Goal: Find contact information: Find contact information

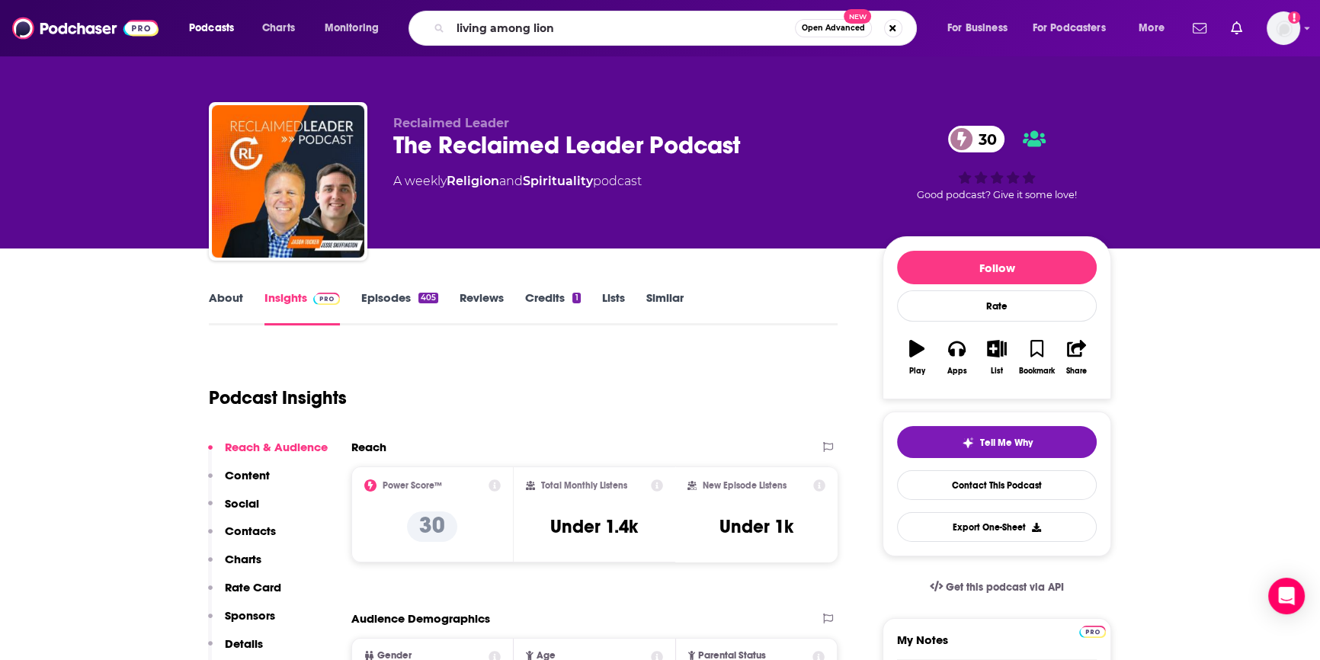
type input "living among lions"
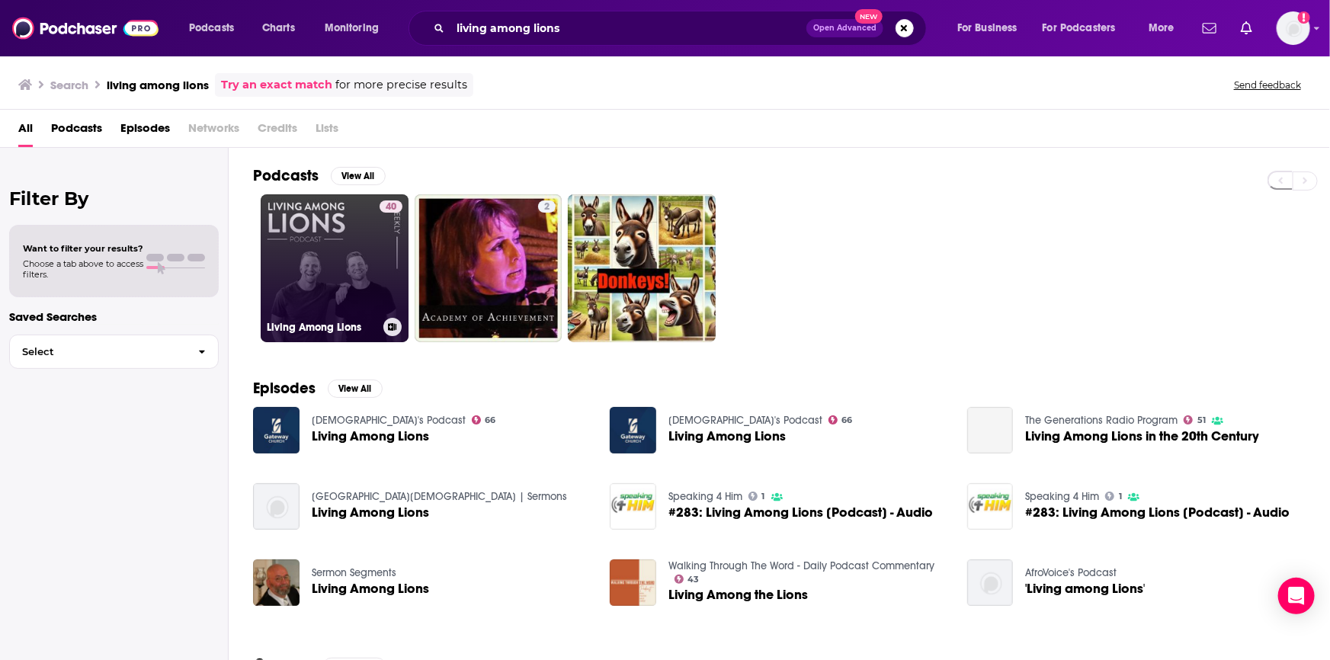
click at [335, 305] on link "40 Living Among Lions" at bounding box center [335, 268] width 148 height 148
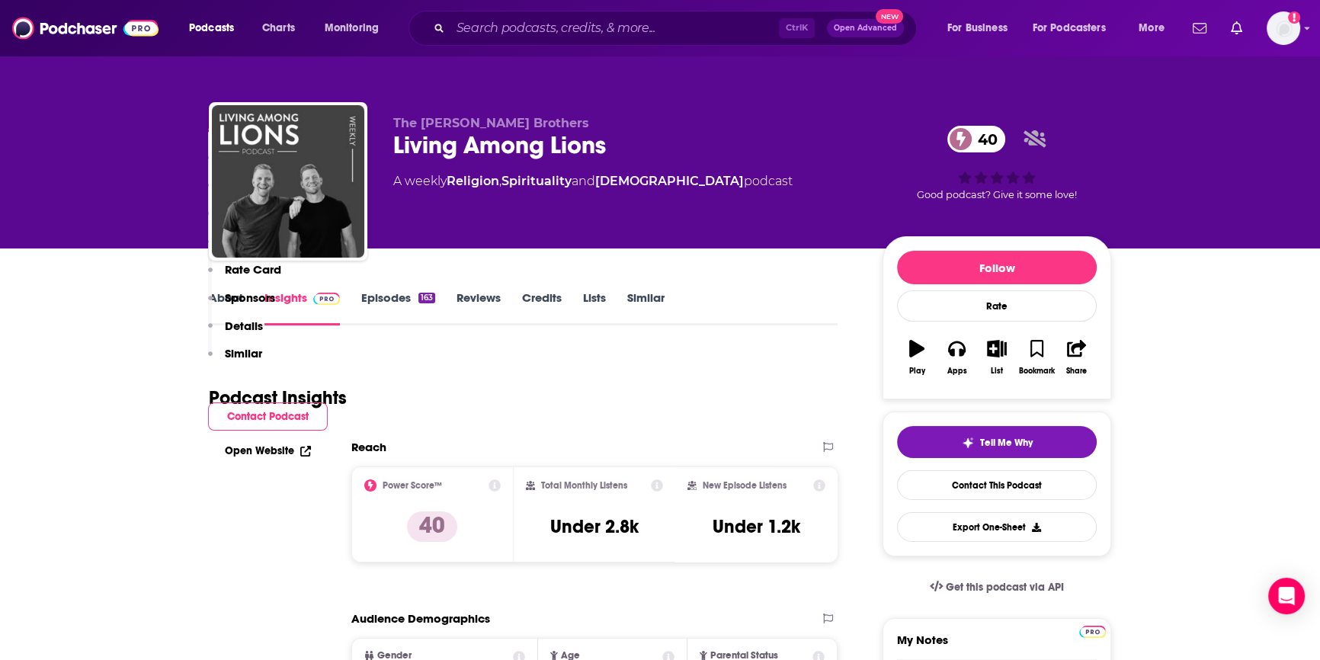
scroll to position [415, 0]
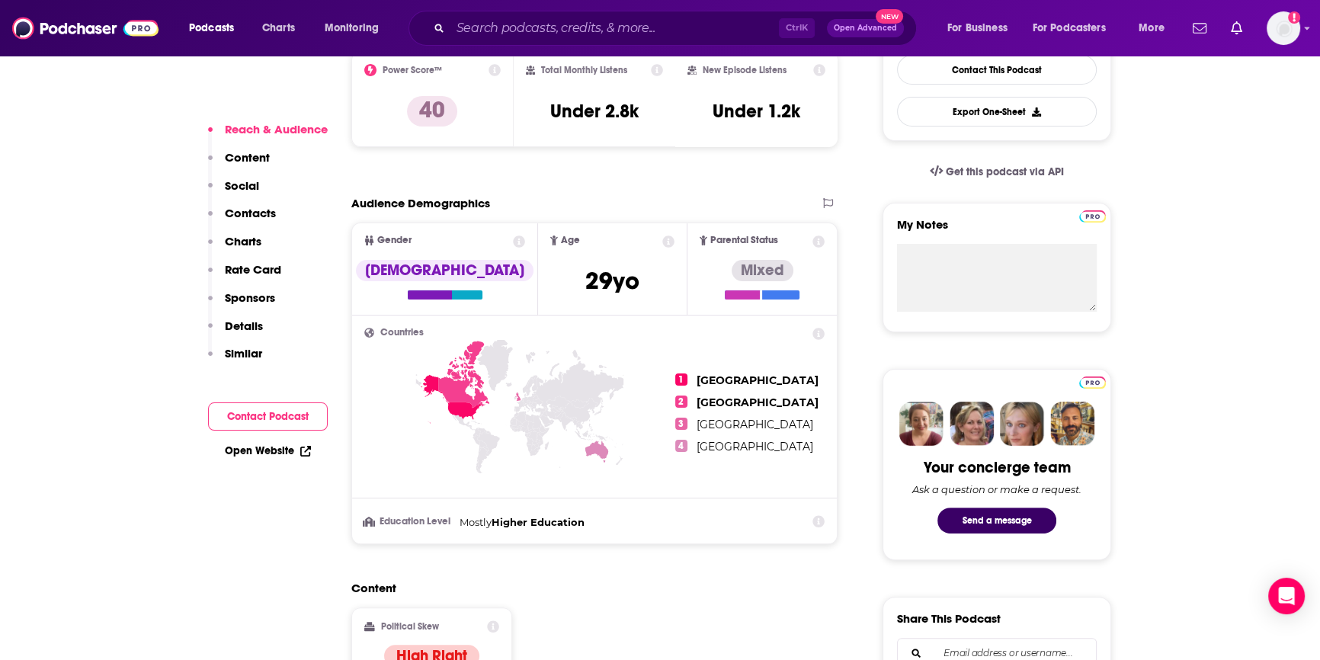
click at [246, 408] on button "Contact Podcast" at bounding box center [268, 416] width 120 height 28
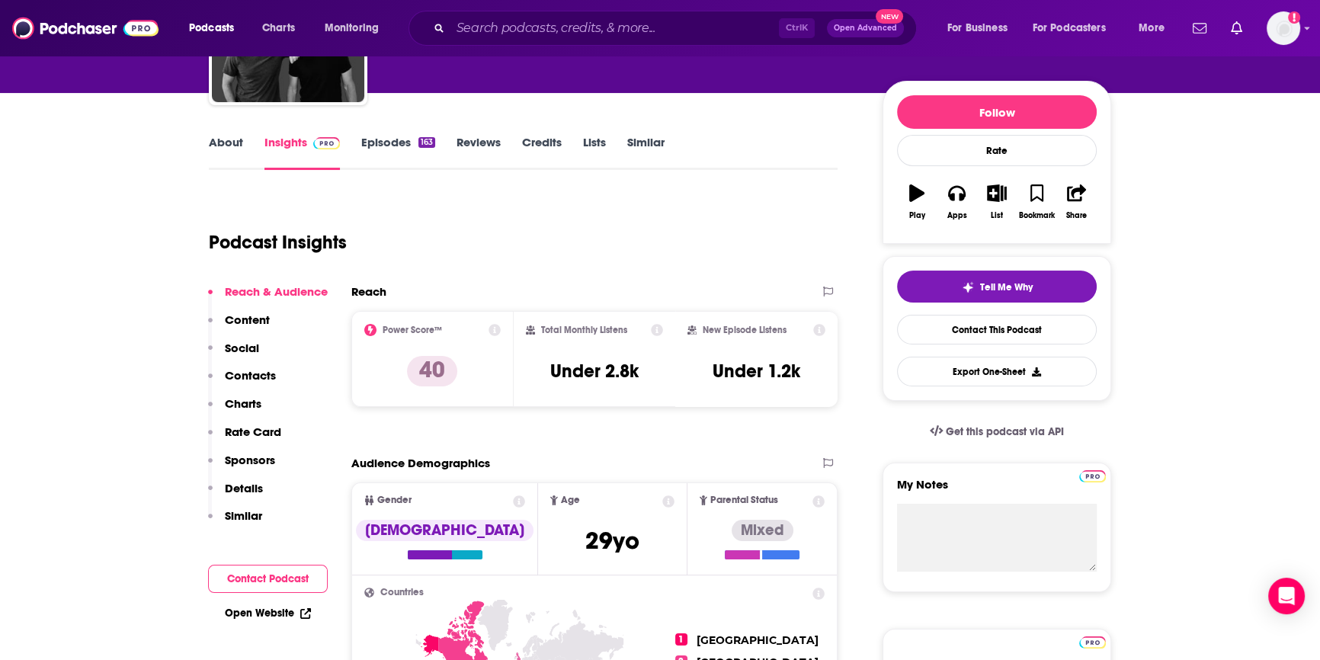
scroll to position [0, 0]
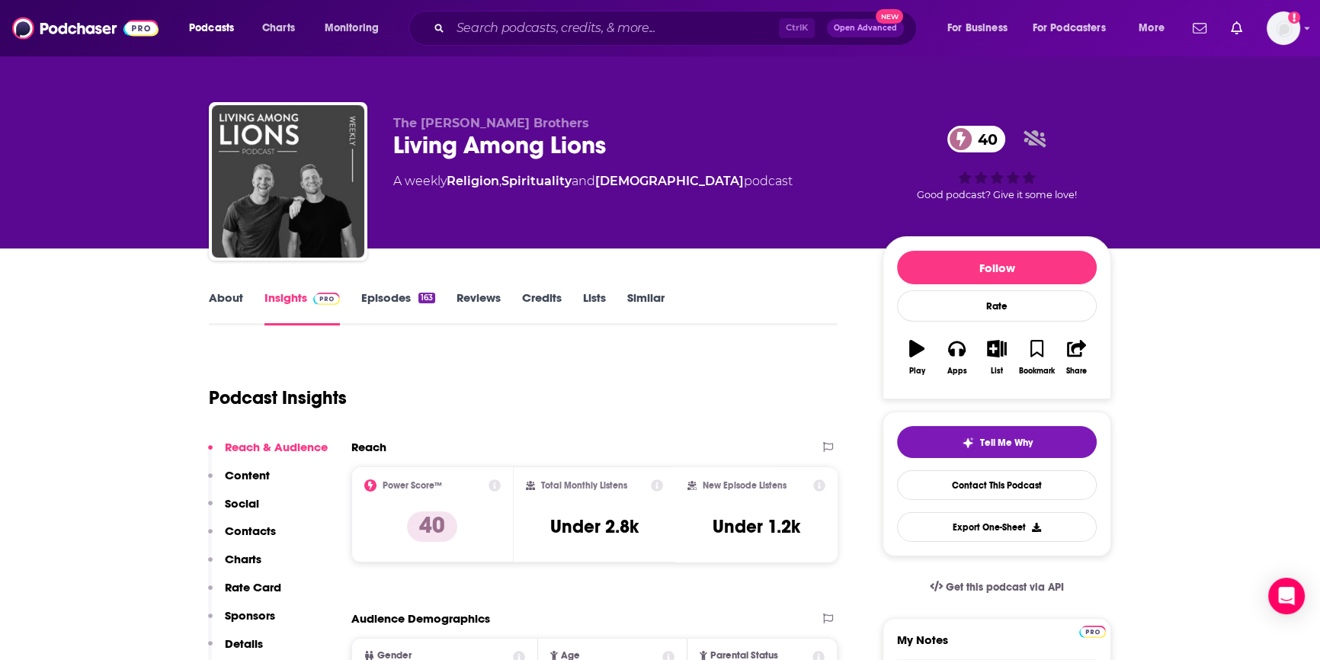
click at [630, 297] on link "Similar" at bounding box center [645, 307] width 37 height 35
